Goal: Task Accomplishment & Management: Manage account settings

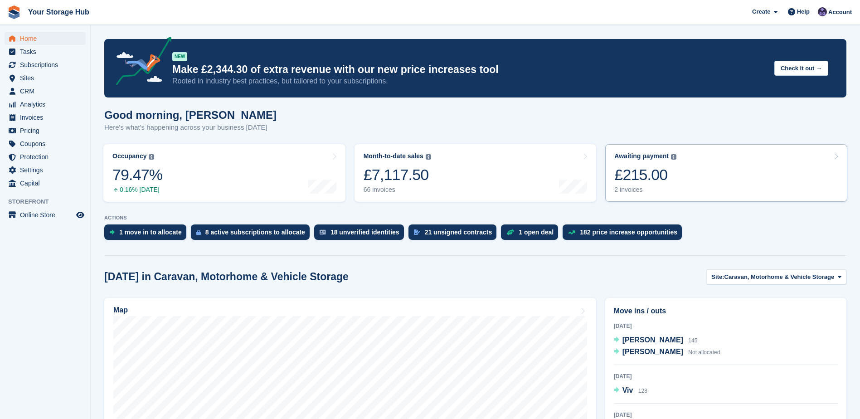
click at [651, 180] on div "£215.00" at bounding box center [645, 175] width 62 height 19
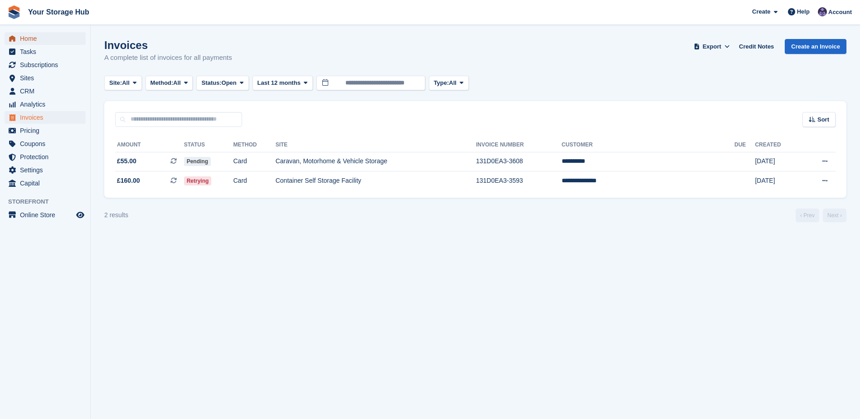
click at [34, 43] on span "Home" at bounding box center [47, 38] width 54 height 13
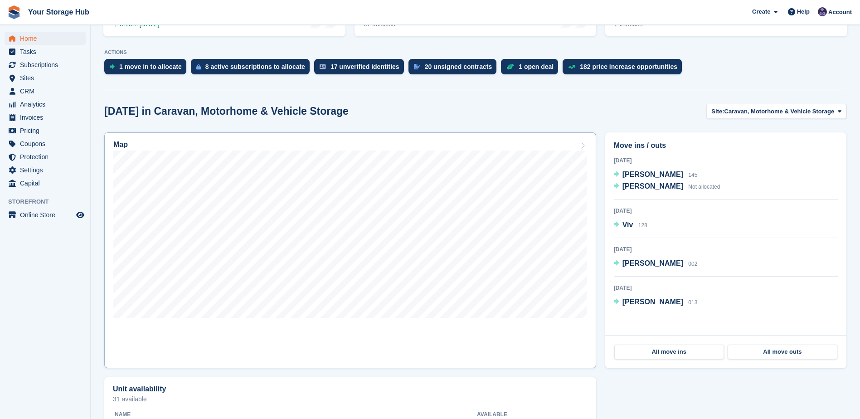
scroll to position [181, 0]
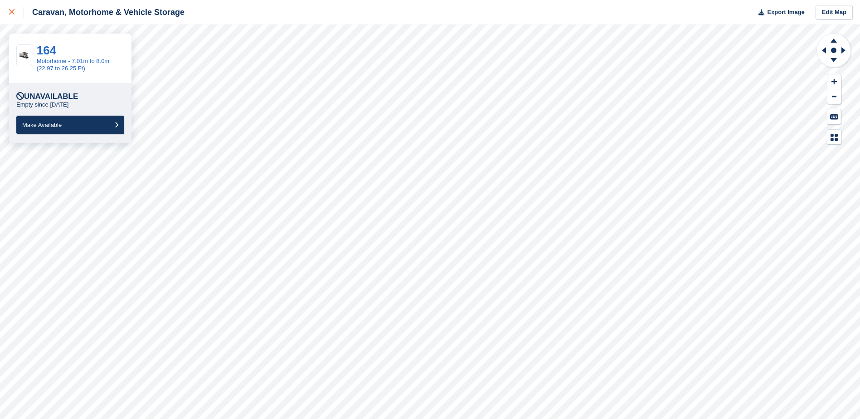
click at [11, 13] on icon at bounding box center [11, 11] width 5 height 5
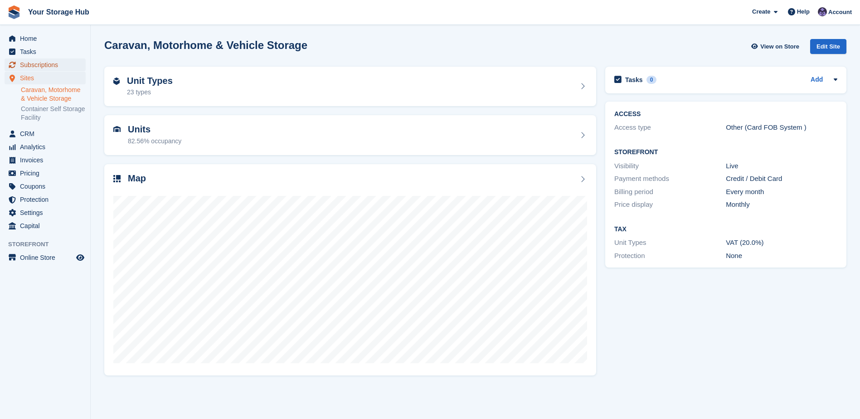
click at [42, 63] on span "Subscriptions" at bounding box center [47, 64] width 54 height 13
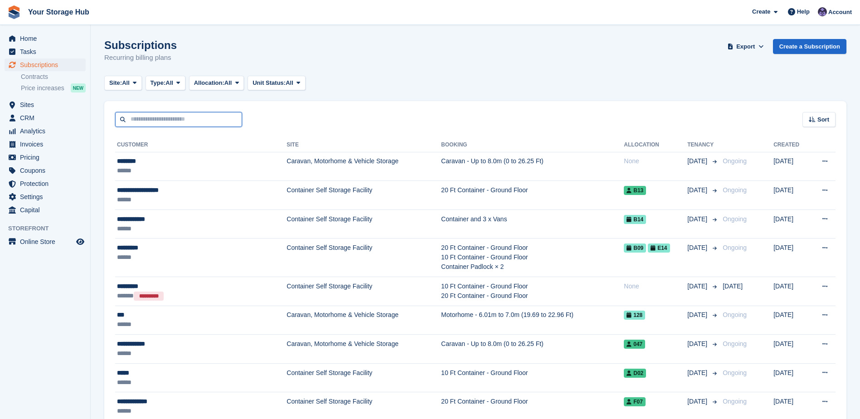
click at [181, 120] on input "text" at bounding box center [178, 119] width 127 height 15
type input "**********"
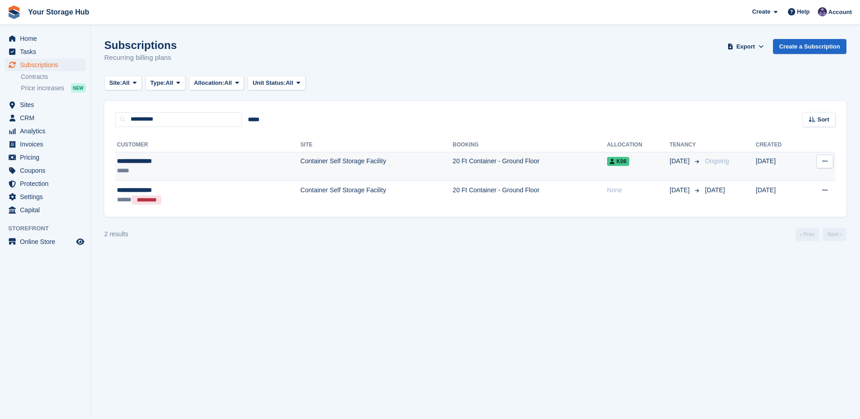
click at [453, 168] on td "20 Ft Container - Ground Floor" at bounding box center [530, 166] width 154 height 29
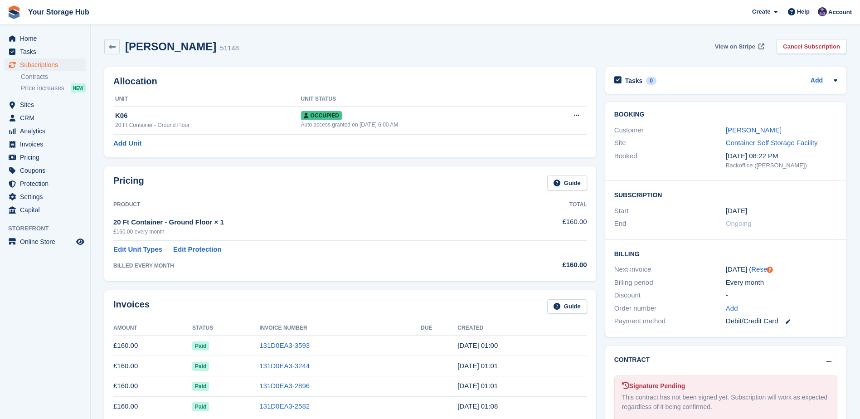
click at [748, 45] on span "View on Stripe" at bounding box center [735, 46] width 40 height 9
click at [789, 324] on icon at bounding box center [788, 321] width 5 height 5
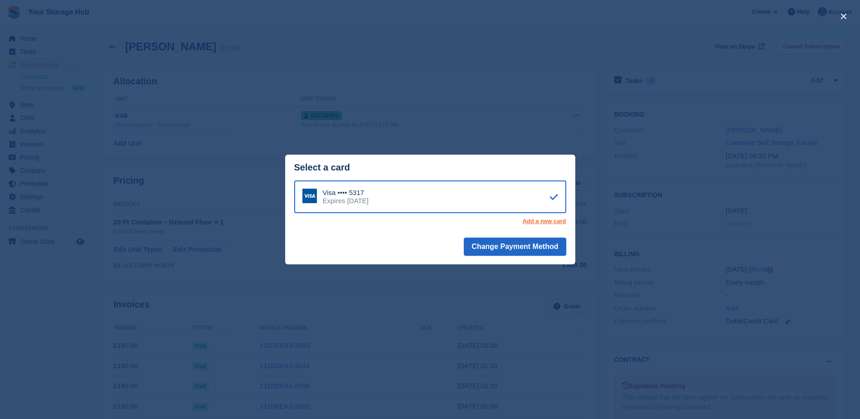
click at [546, 221] on link "Add a new card" at bounding box center [544, 221] width 44 height 7
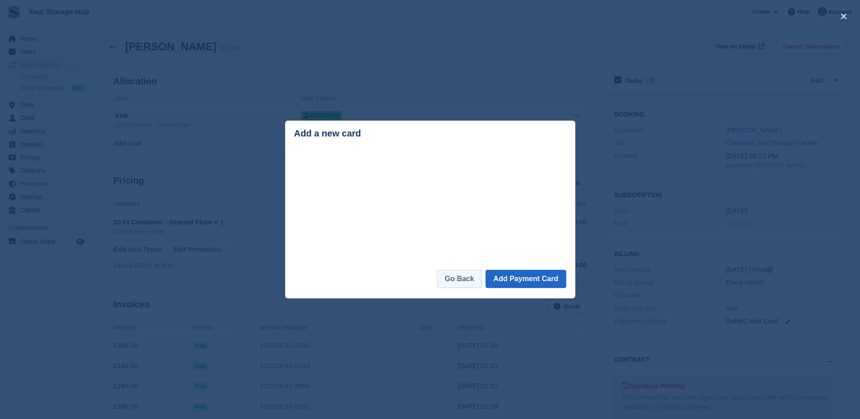
click at [469, 286] on link "Go Back" at bounding box center [459, 279] width 45 height 18
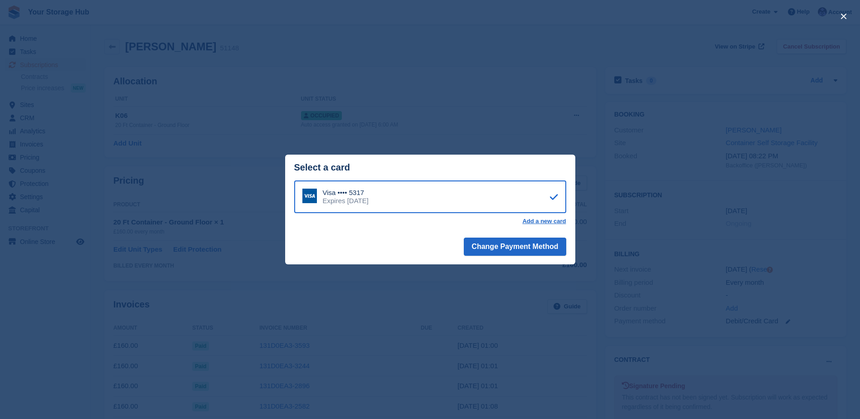
click at [56, 54] on div "close" at bounding box center [430, 209] width 860 height 419
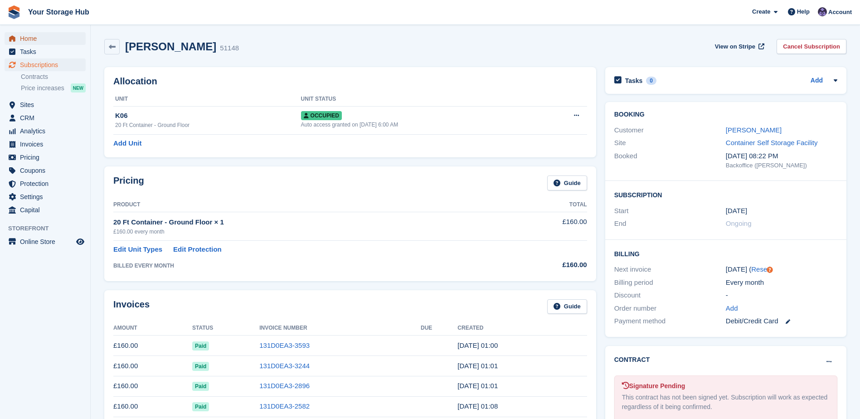
click at [44, 39] on span "Home" at bounding box center [47, 38] width 54 height 13
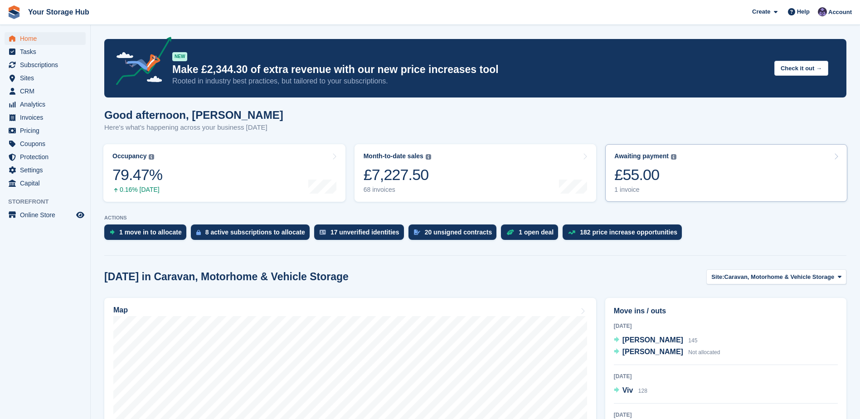
click at [662, 174] on div "£55.00" at bounding box center [645, 175] width 62 height 19
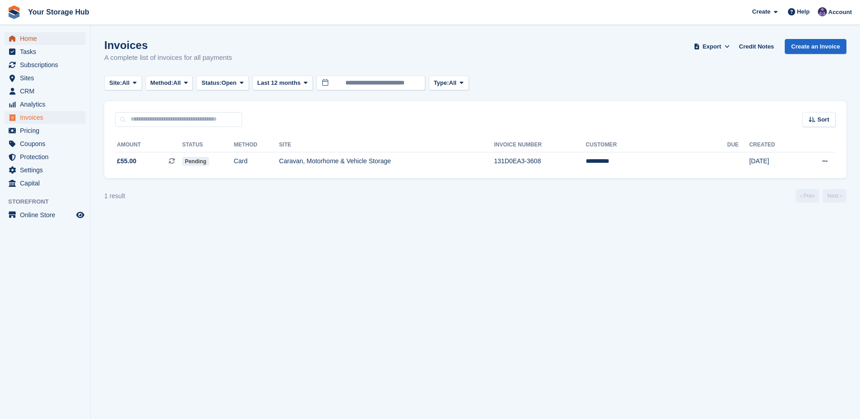
click at [20, 38] on span "Home" at bounding box center [47, 38] width 54 height 13
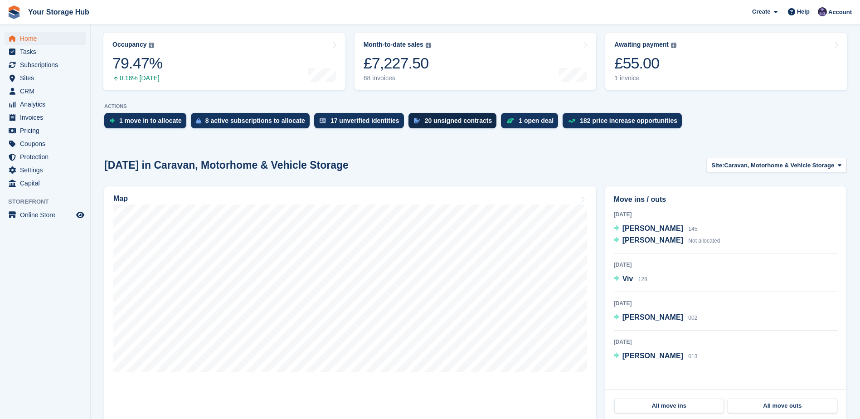
scroll to position [136, 0]
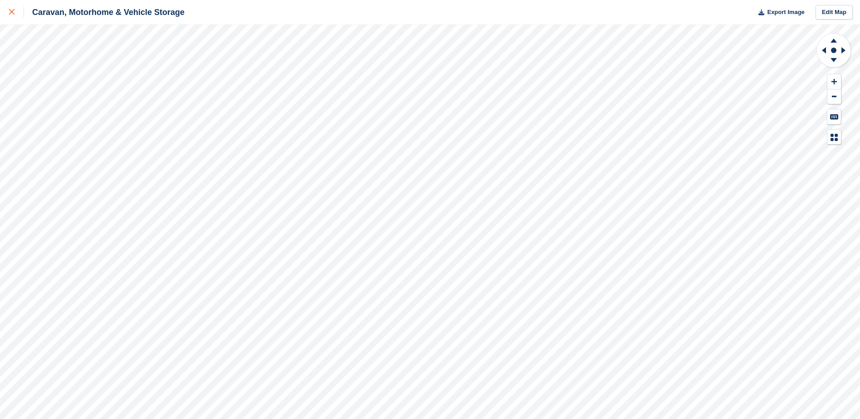
click at [10, 8] on div at bounding box center [16, 12] width 15 height 11
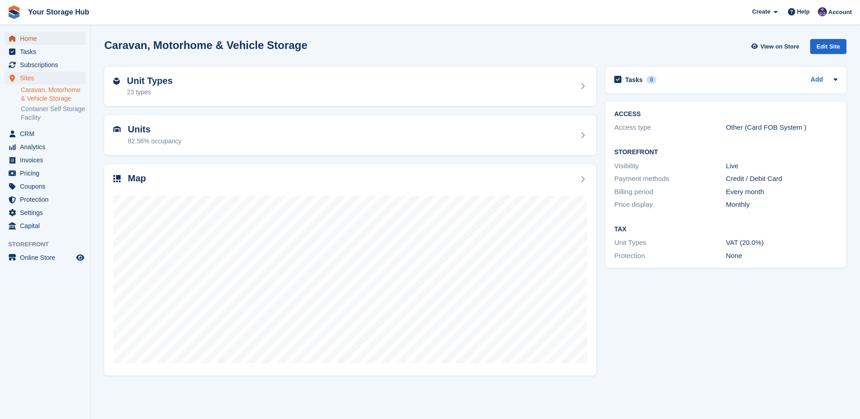
click at [30, 39] on span "Home" at bounding box center [47, 38] width 54 height 13
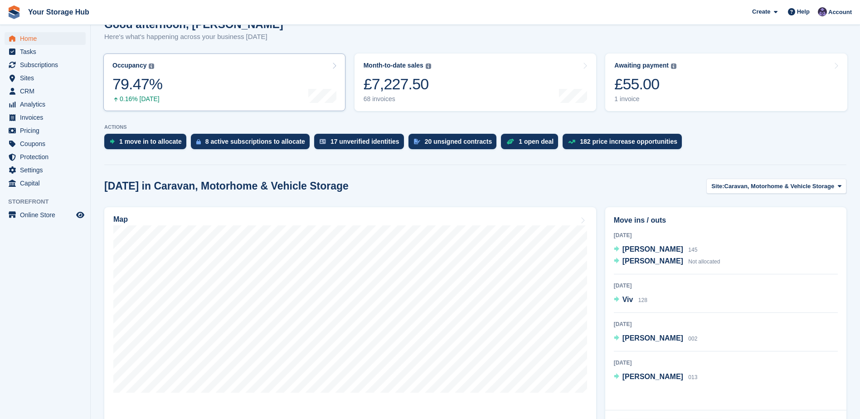
scroll to position [136, 0]
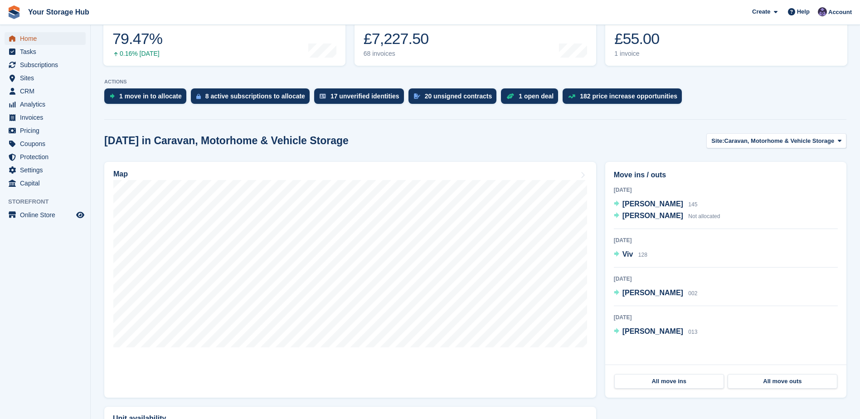
click at [25, 37] on span "Home" at bounding box center [47, 38] width 54 height 13
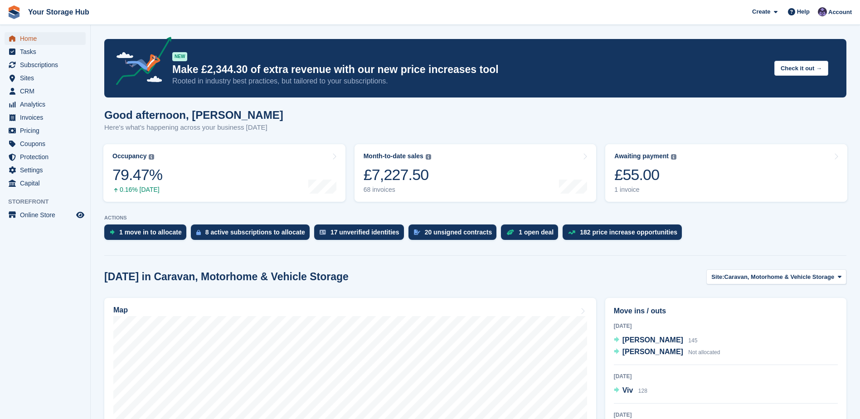
click at [30, 38] on span "Home" at bounding box center [47, 38] width 54 height 13
click at [28, 38] on span "Home" at bounding box center [47, 38] width 54 height 13
click at [24, 43] on span "Home" at bounding box center [47, 38] width 54 height 13
click at [33, 41] on span "Home" at bounding box center [47, 38] width 54 height 13
click at [34, 38] on span "Home" at bounding box center [47, 38] width 54 height 13
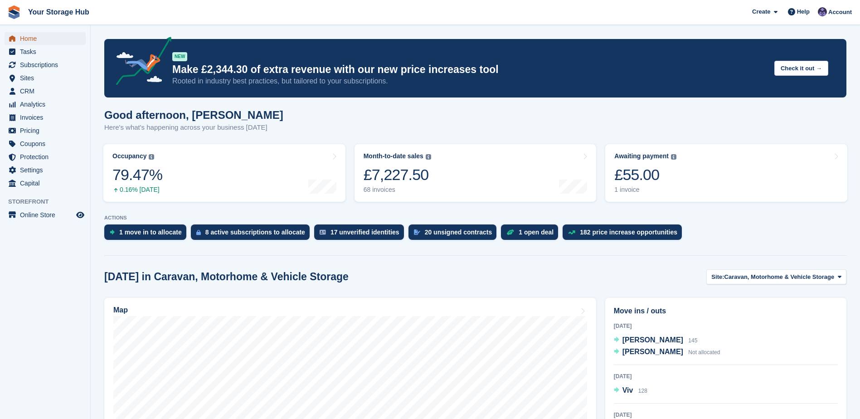
click at [20, 39] on span "Home" at bounding box center [47, 38] width 54 height 13
